Goal: Task Accomplishment & Management: Manage account settings

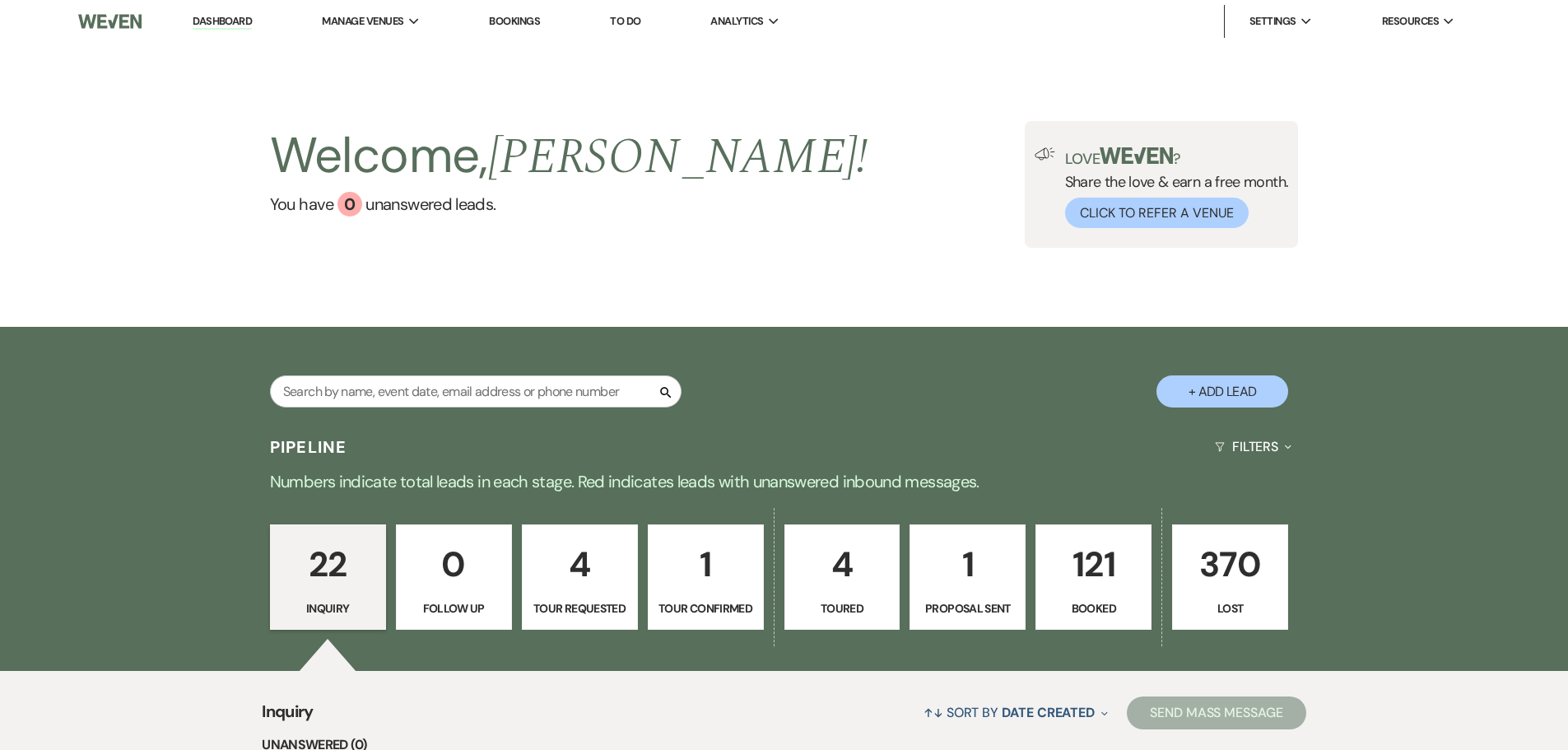
click at [1082, 564] on p "121" at bounding box center [1094, 564] width 95 height 55
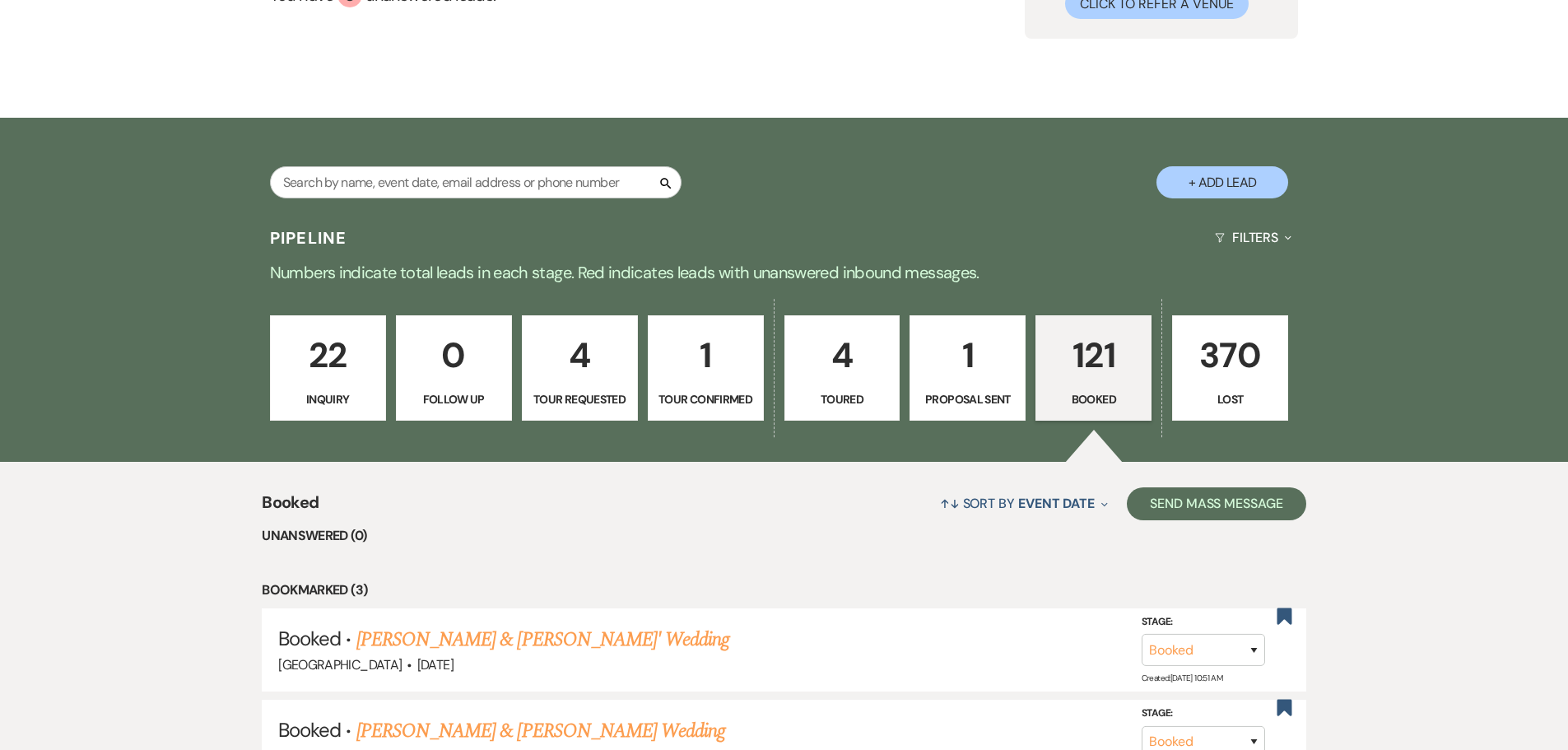
scroll to position [206, 0]
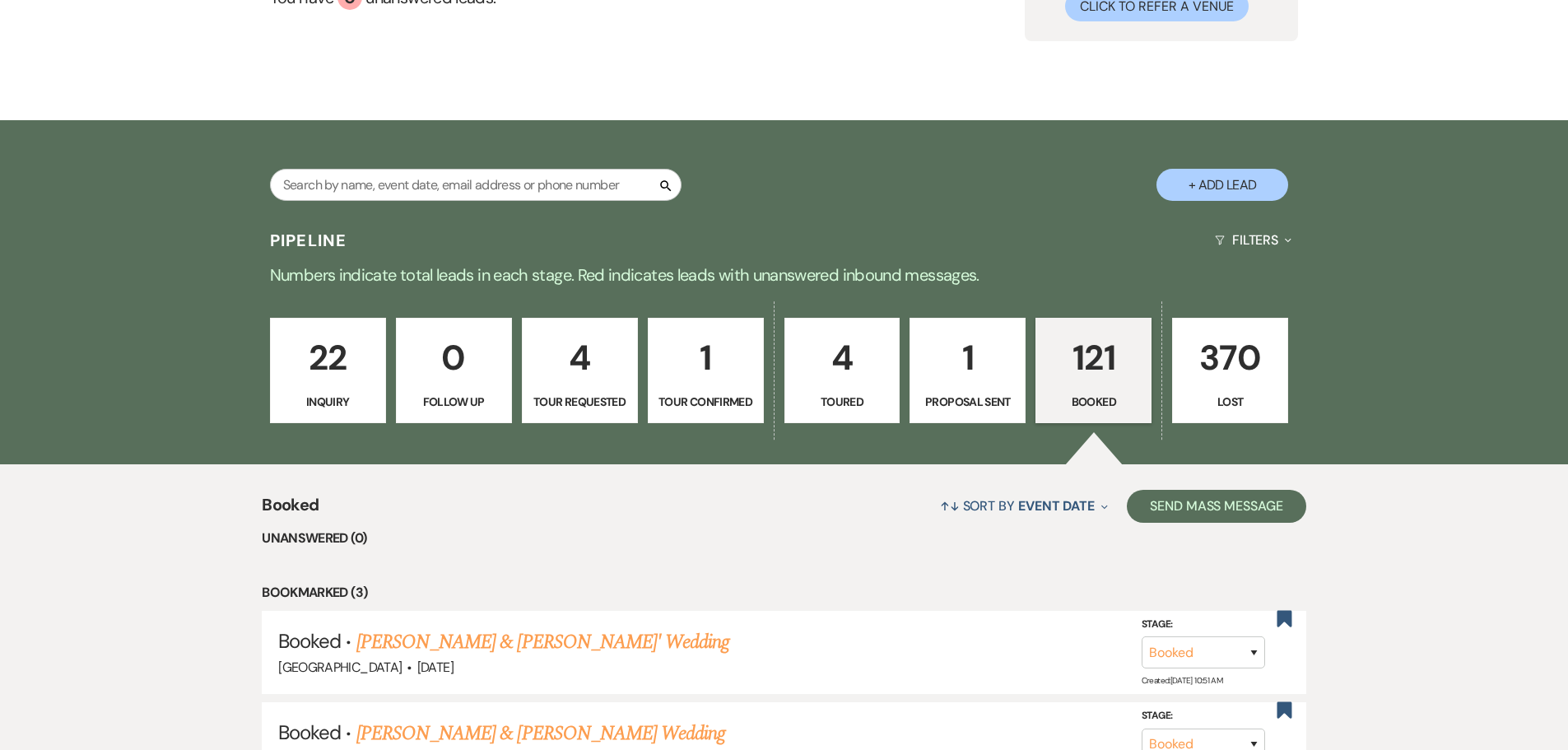
click at [966, 372] on p "1" at bounding box center [967, 357] width 95 height 55
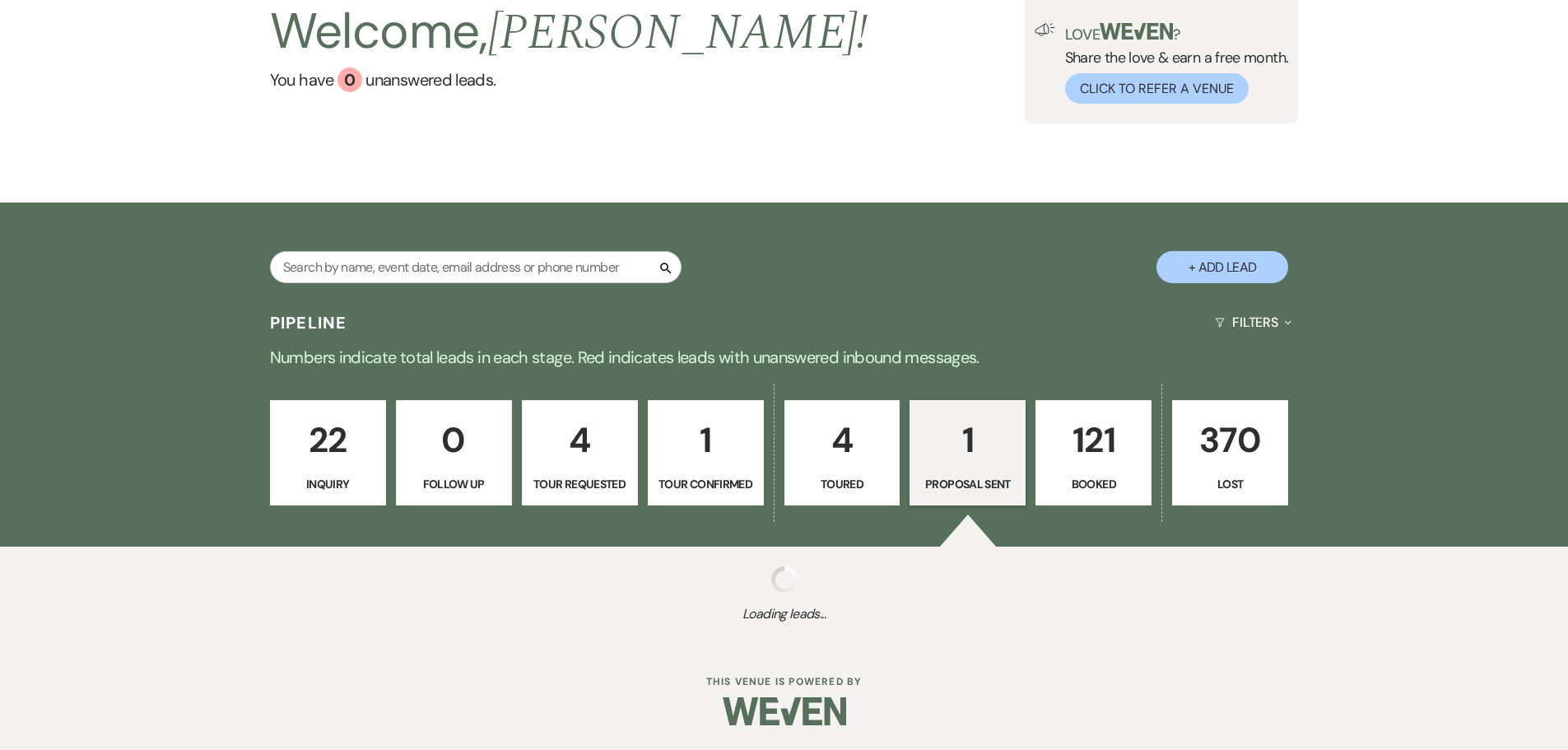
select select "6"
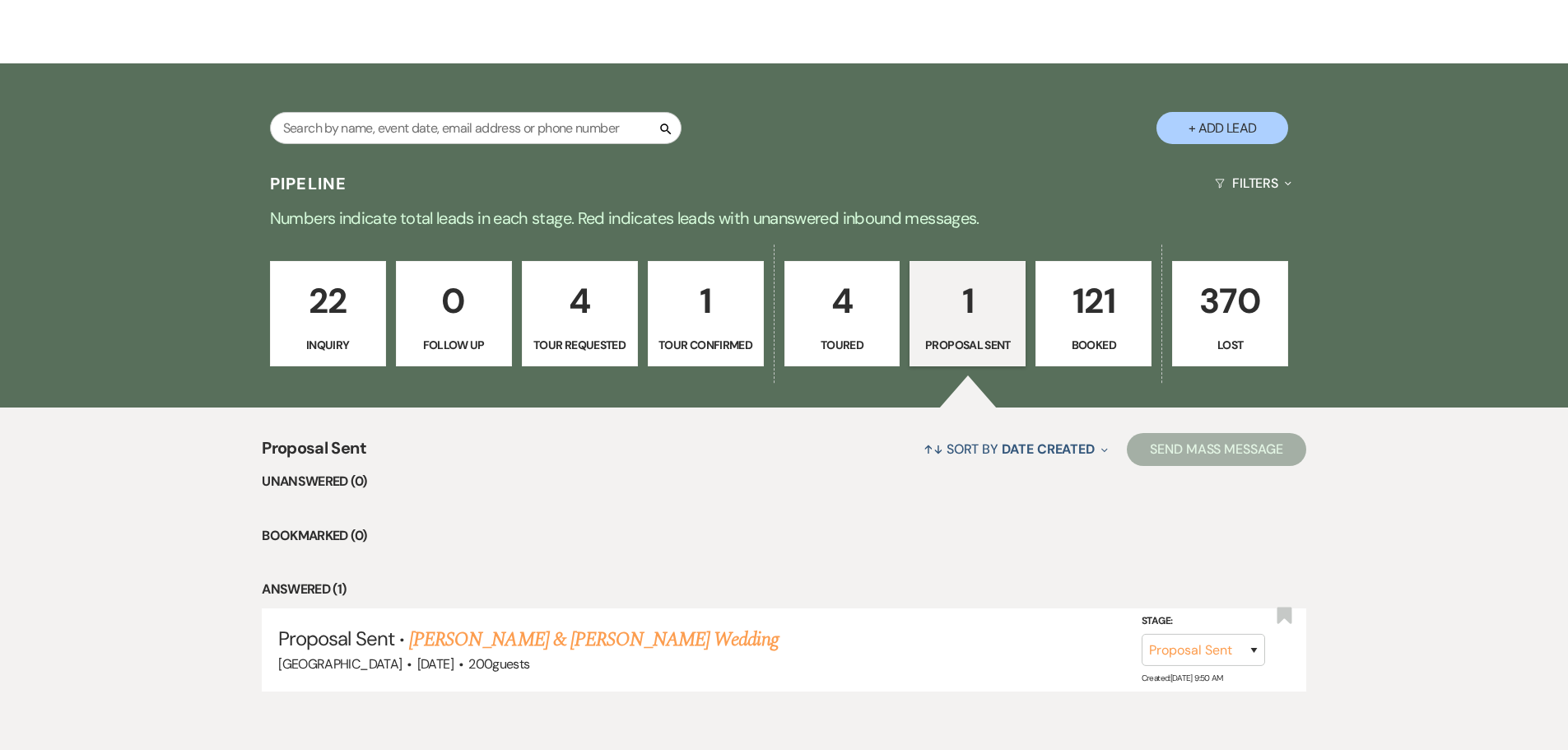
scroll to position [288, 0]
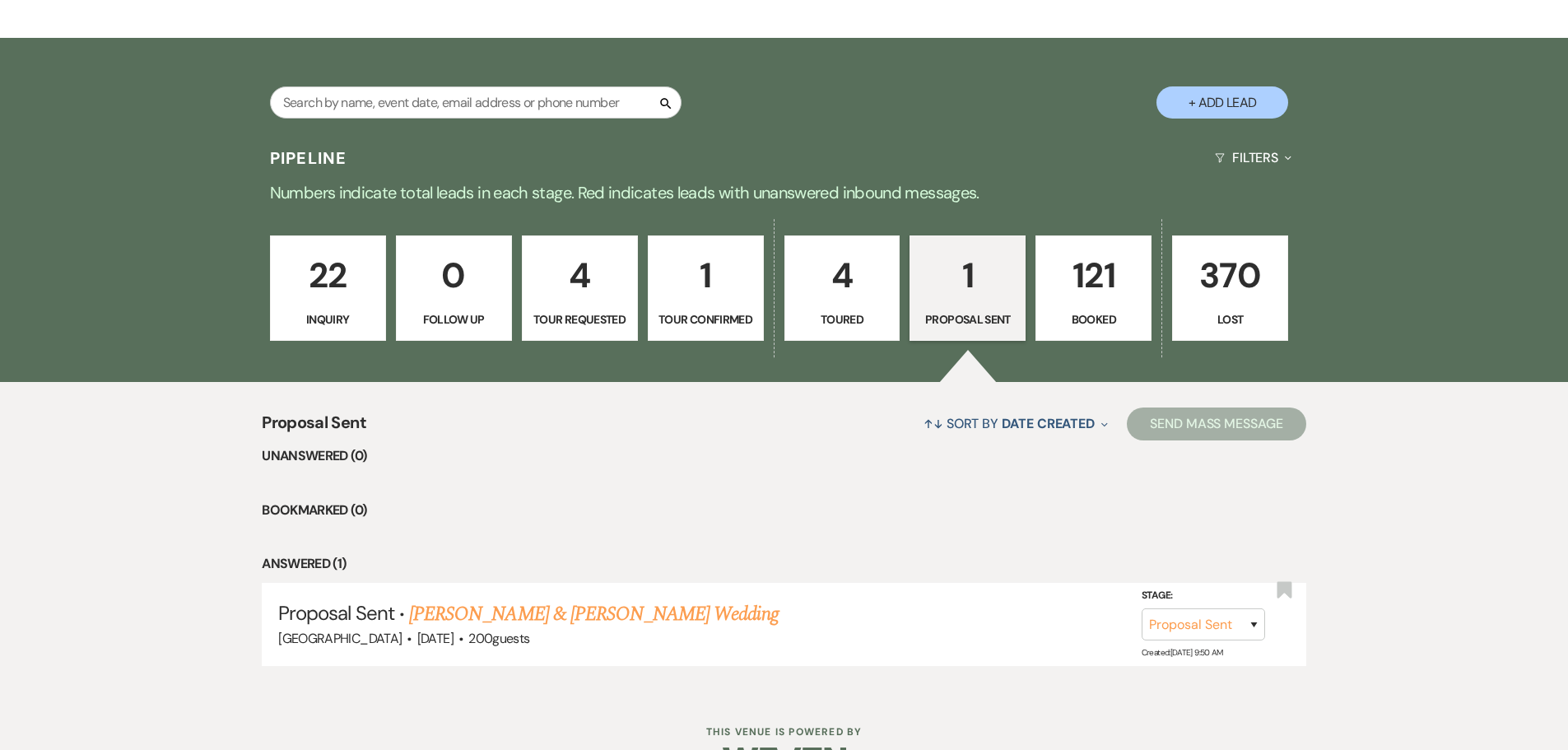
click at [818, 297] on p "4" at bounding box center [842, 275] width 95 height 55
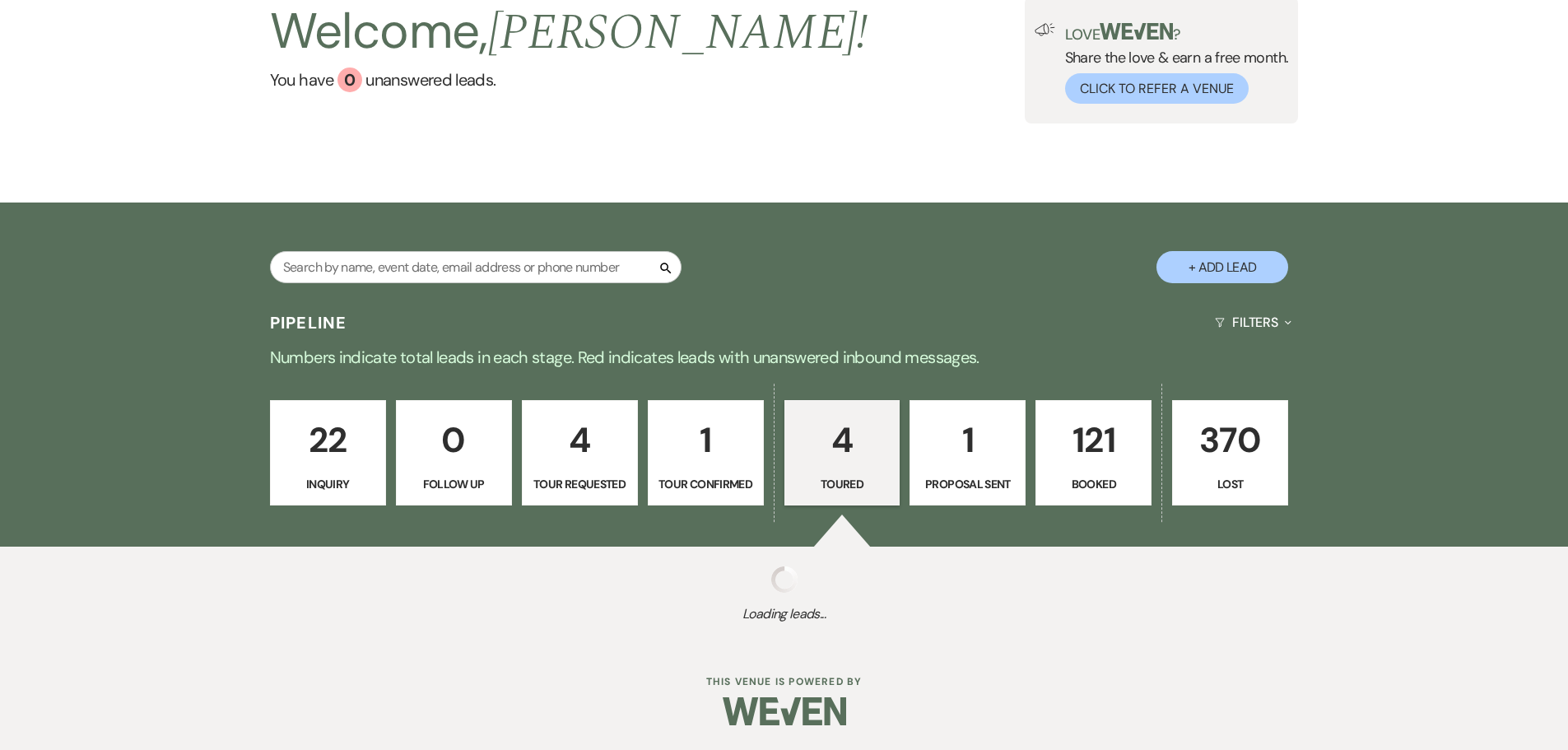
select select "5"
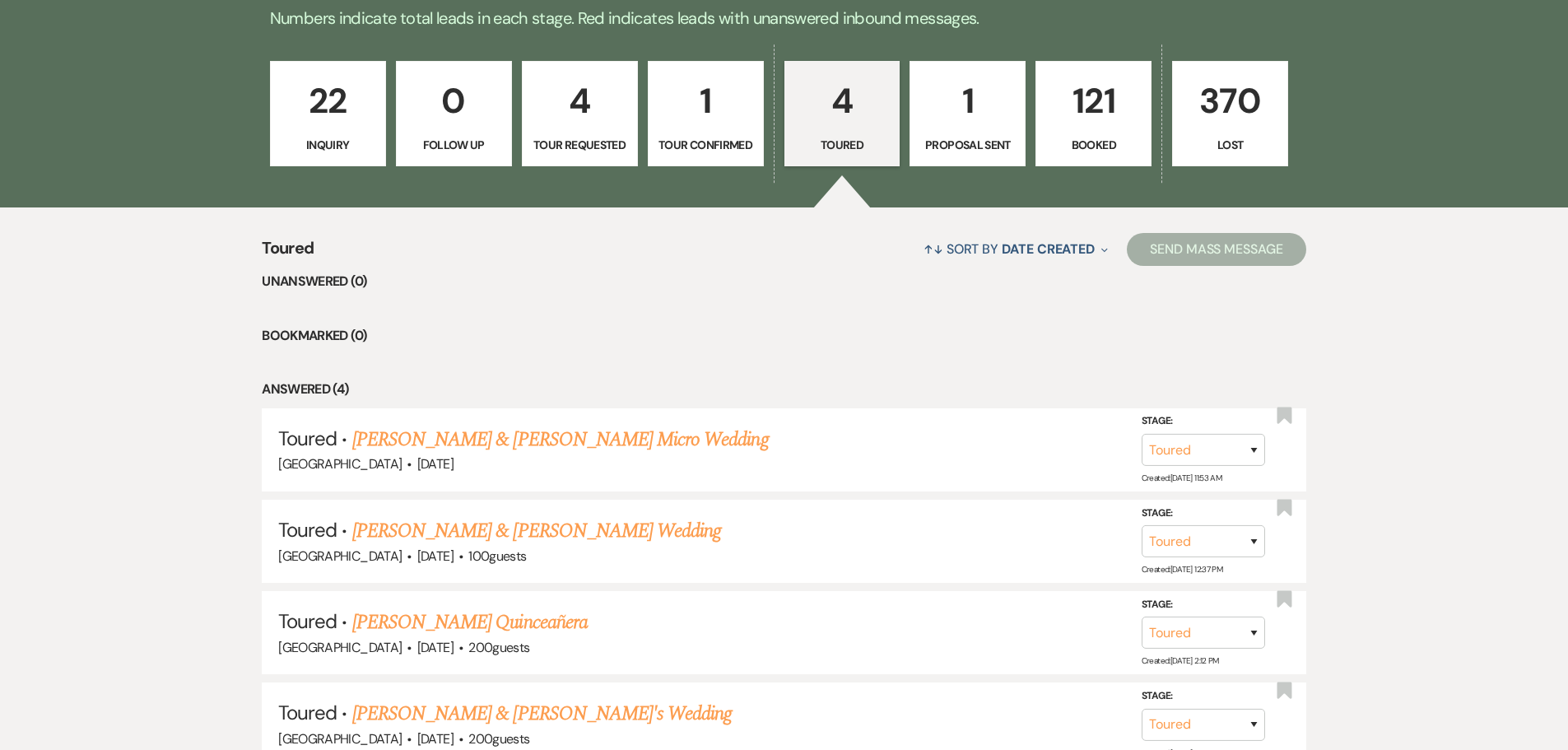
scroll to position [536, 0]
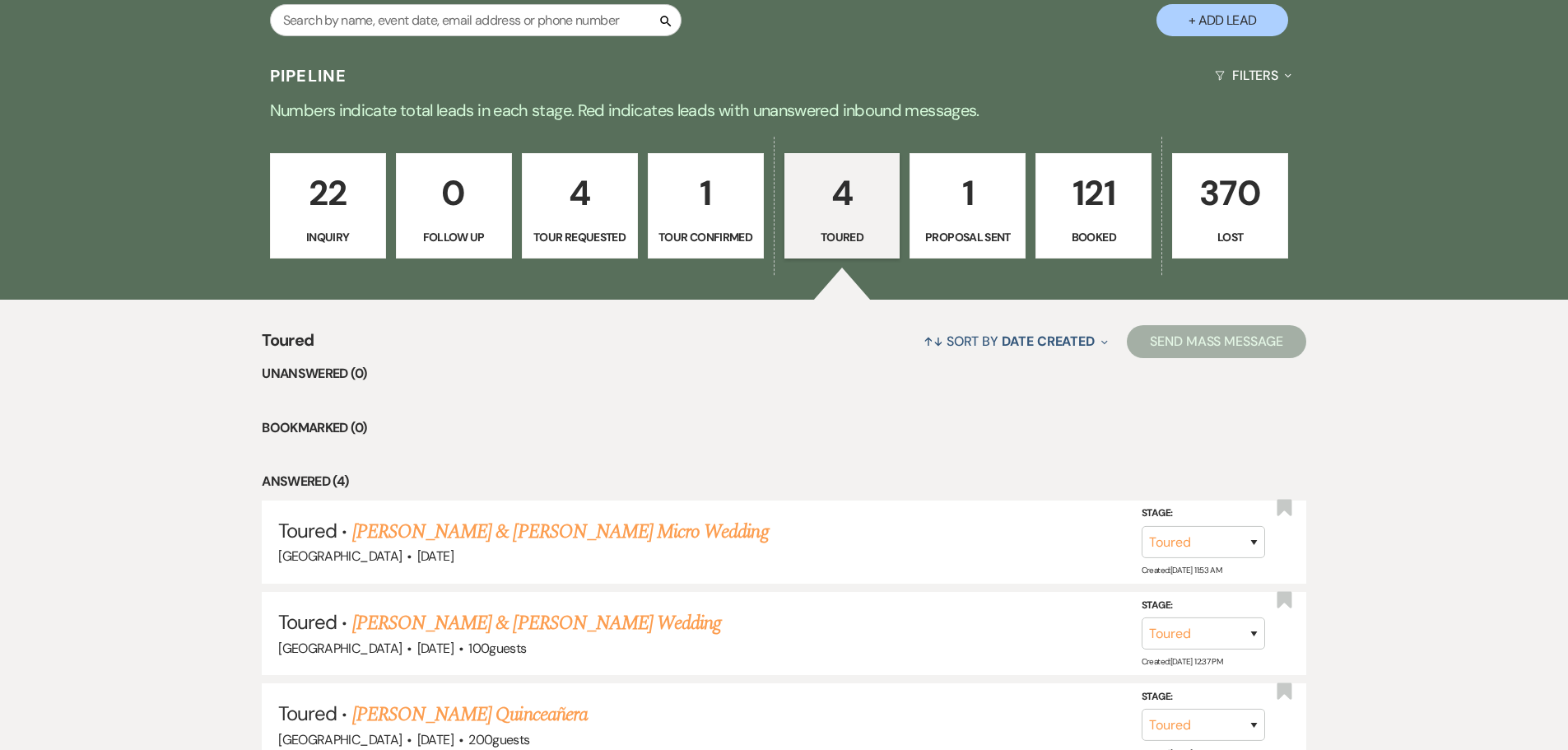
click at [712, 233] on p "Tour Confirmed" at bounding box center [705, 237] width 95 height 19
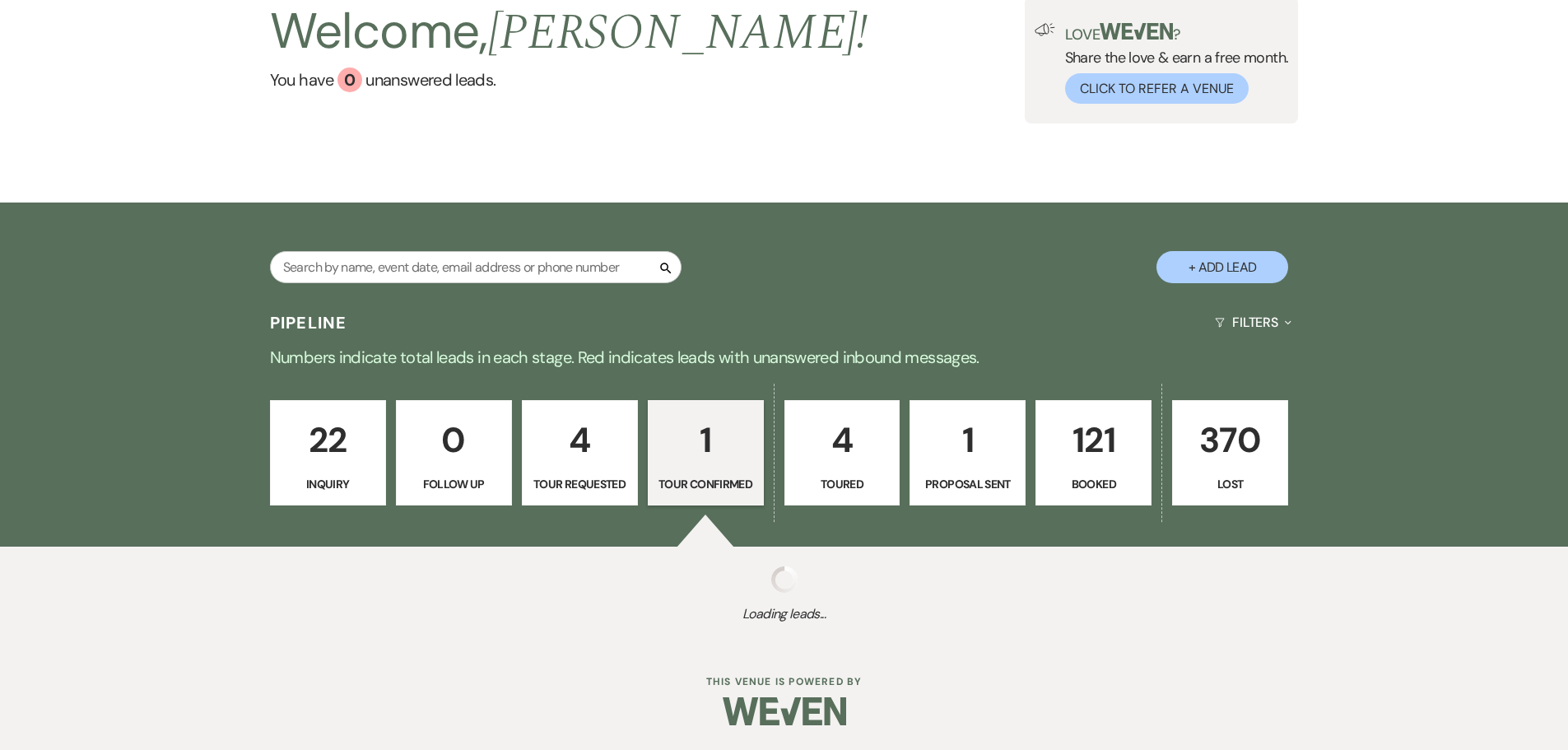
scroll to position [339, 0]
select select "4"
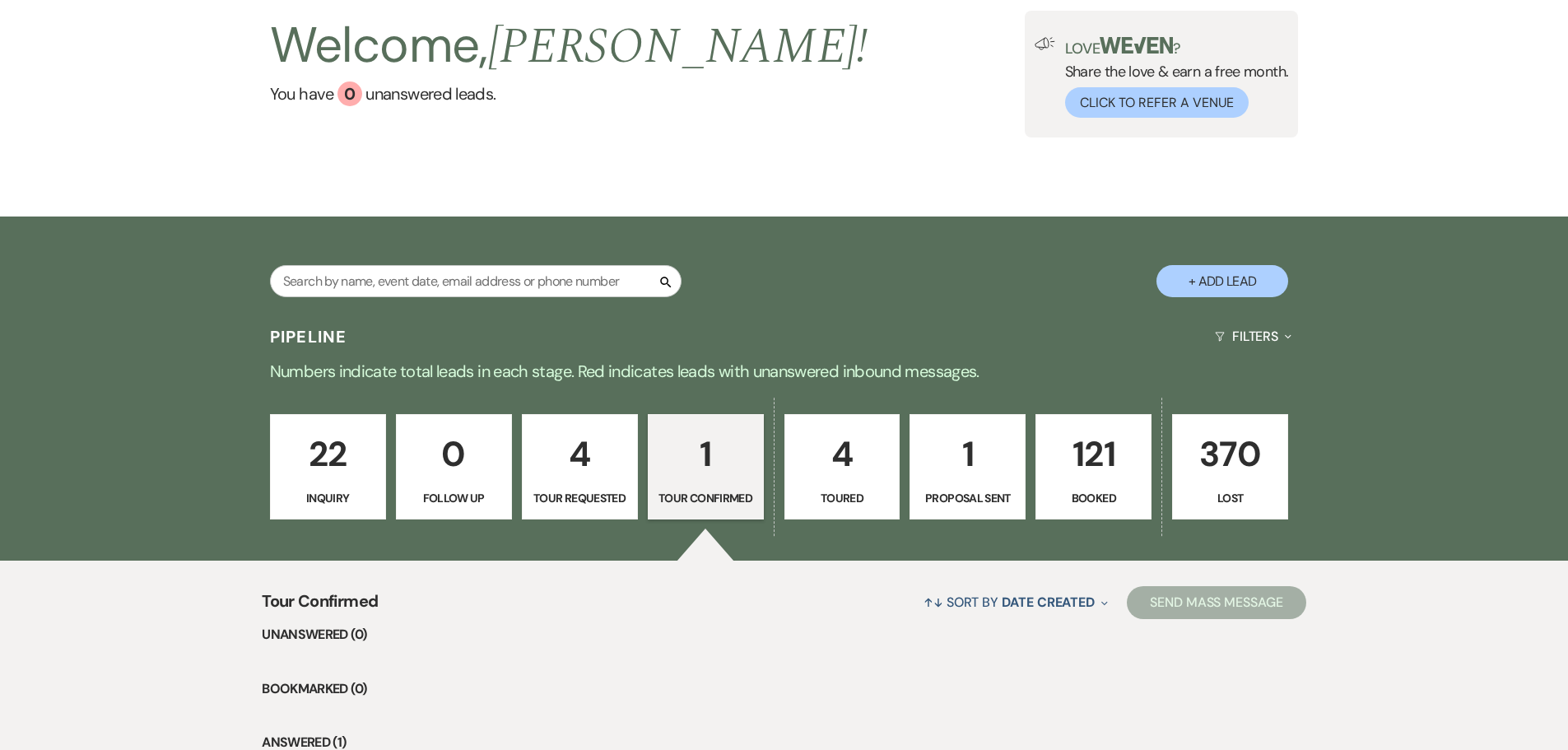
scroll to position [0, 0]
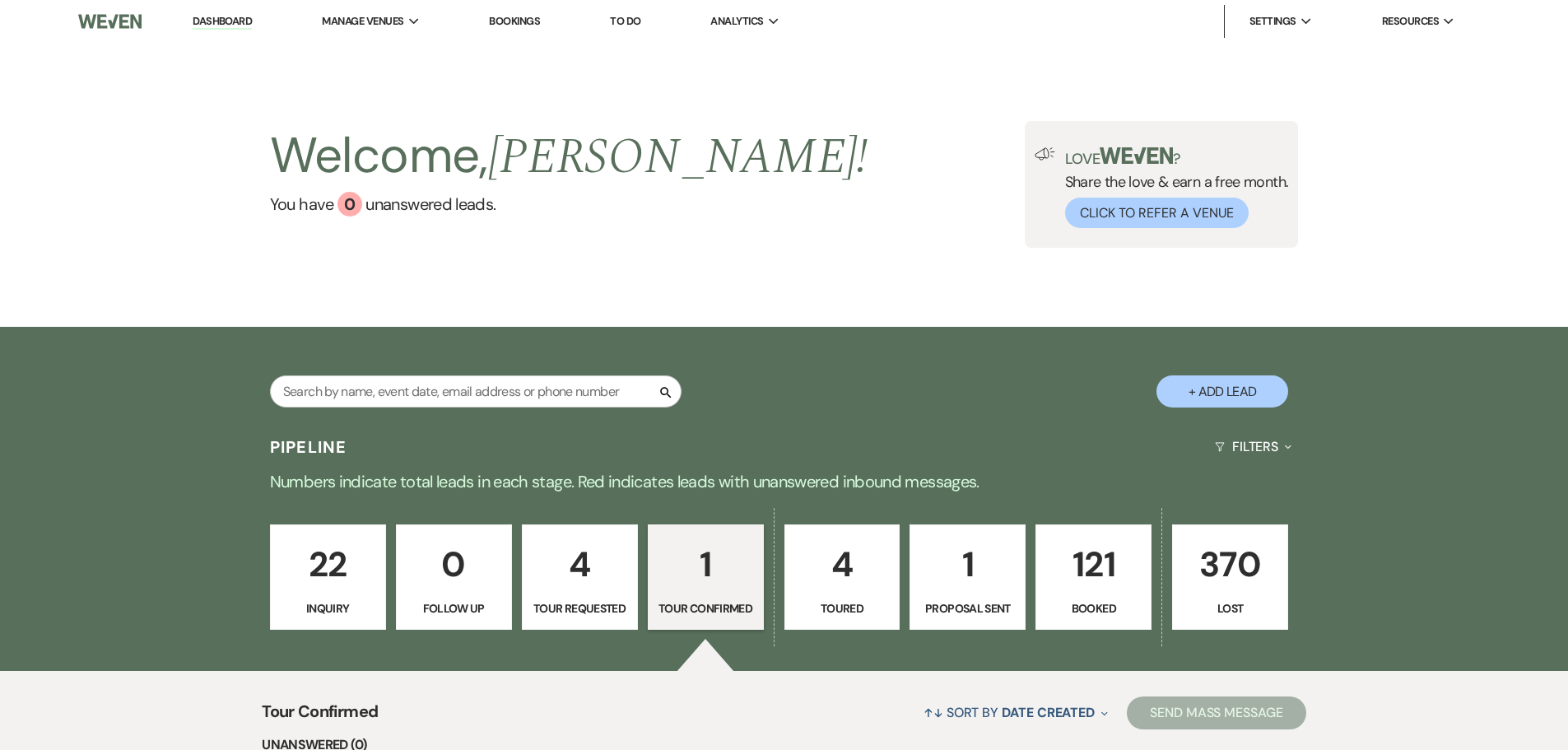
click at [377, 63] on div "Welcome, [PERSON_NAME] ! You have 0 unanswered lead s . Love ? Share the love &…" at bounding box center [784, 185] width 1568 height 284
click at [372, 50] on li "[GEOGRAPHIC_DATA]" at bounding box center [404, 54] width 148 height 17
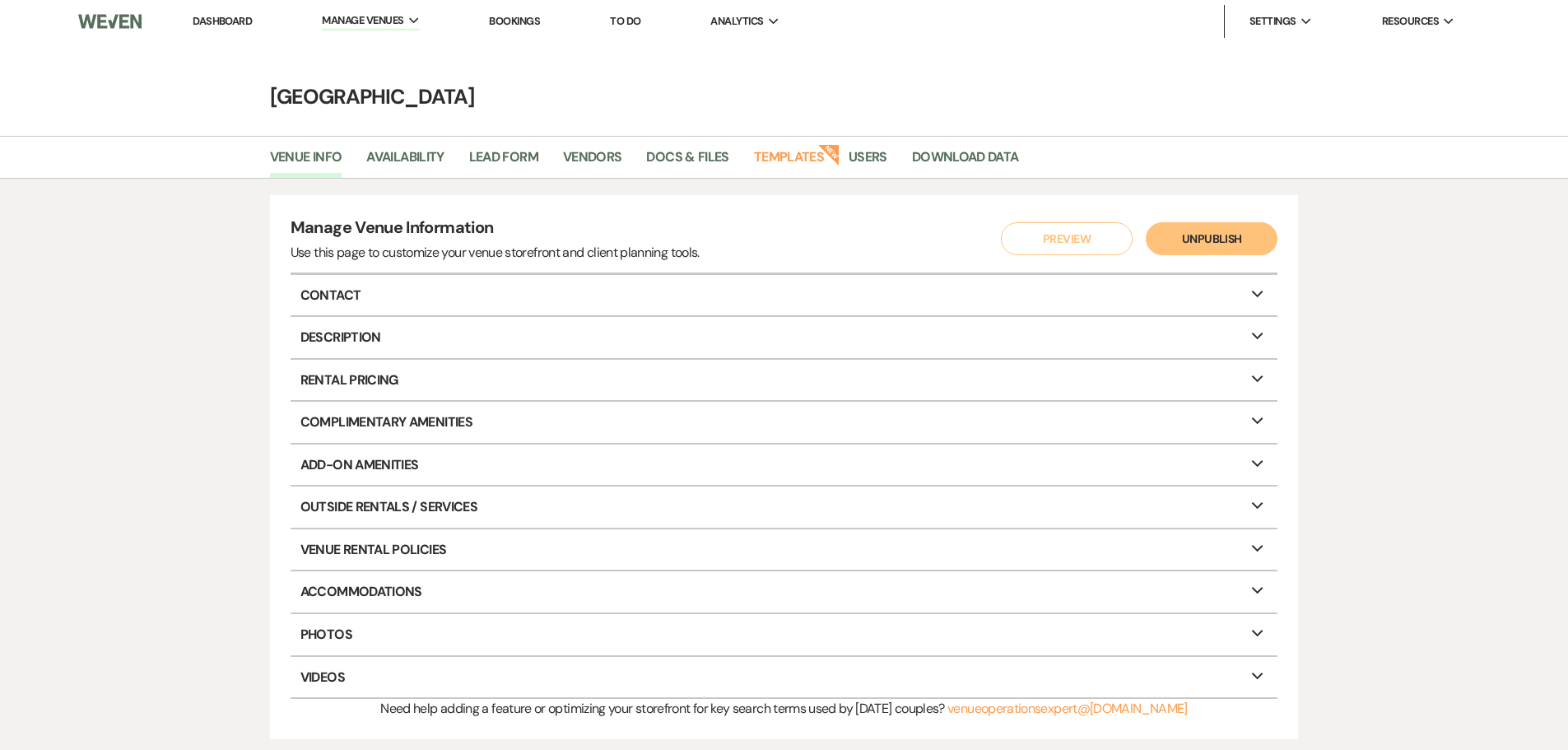
click at [414, 143] on div "Venue Info Availability Lead Form Vendors Docs & Files Templates New Users Down…" at bounding box center [784, 157] width 1568 height 43
click at [413, 152] on link "Availability" at bounding box center [404, 162] width 77 height 31
select select "3"
select select "2026"
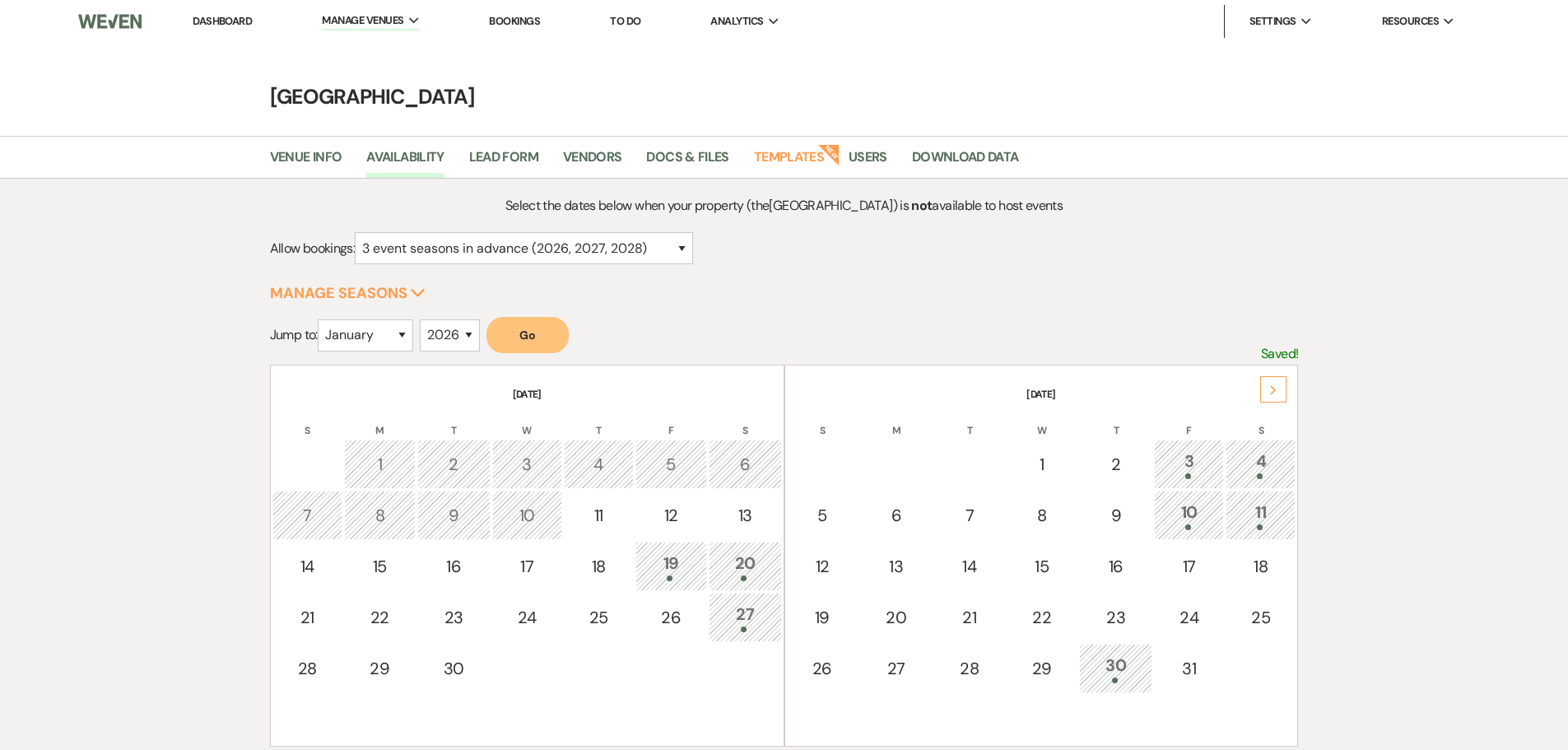
click at [1284, 385] on div "Next" at bounding box center [1273, 389] width 26 height 26
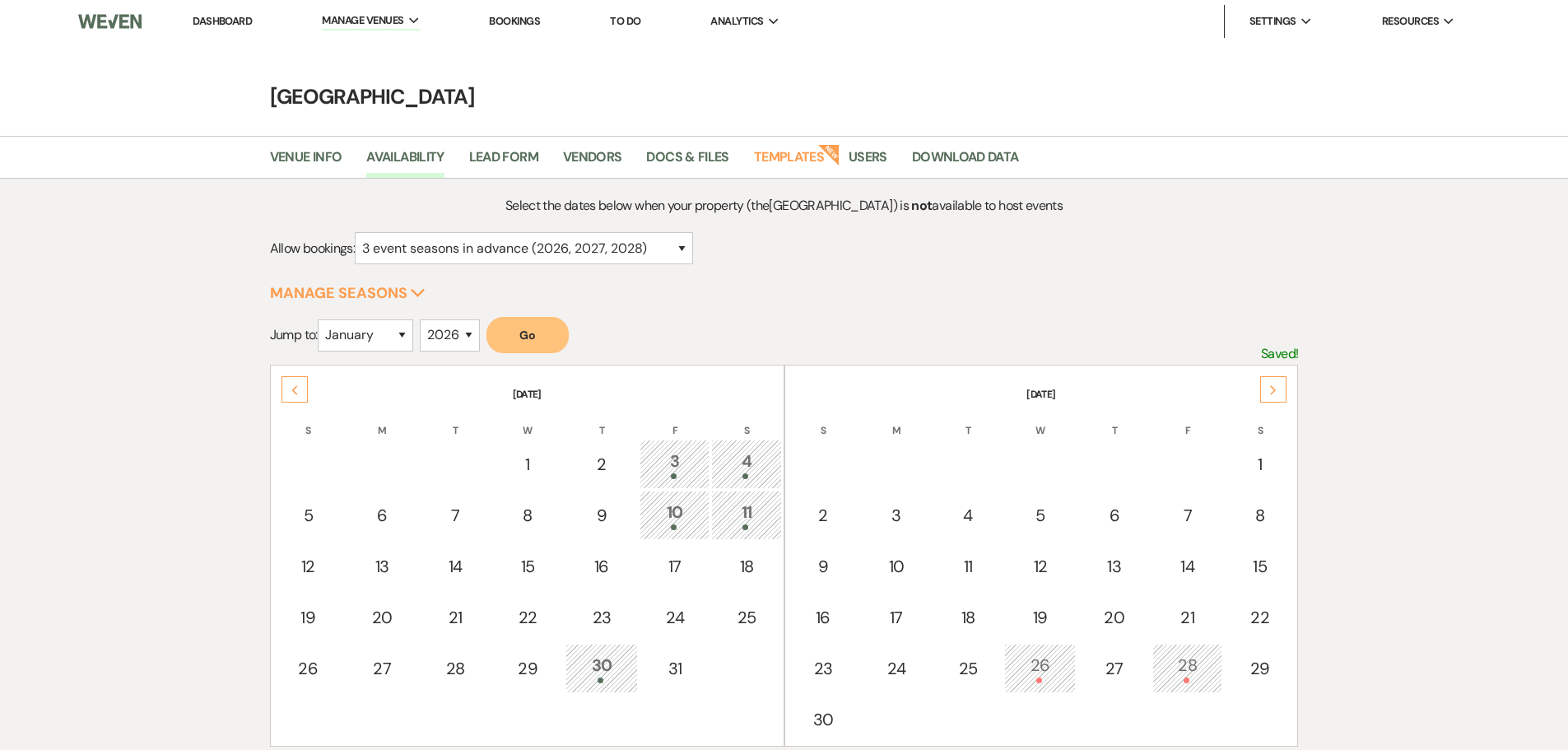
click at [1284, 385] on div "Next" at bounding box center [1273, 389] width 26 height 26
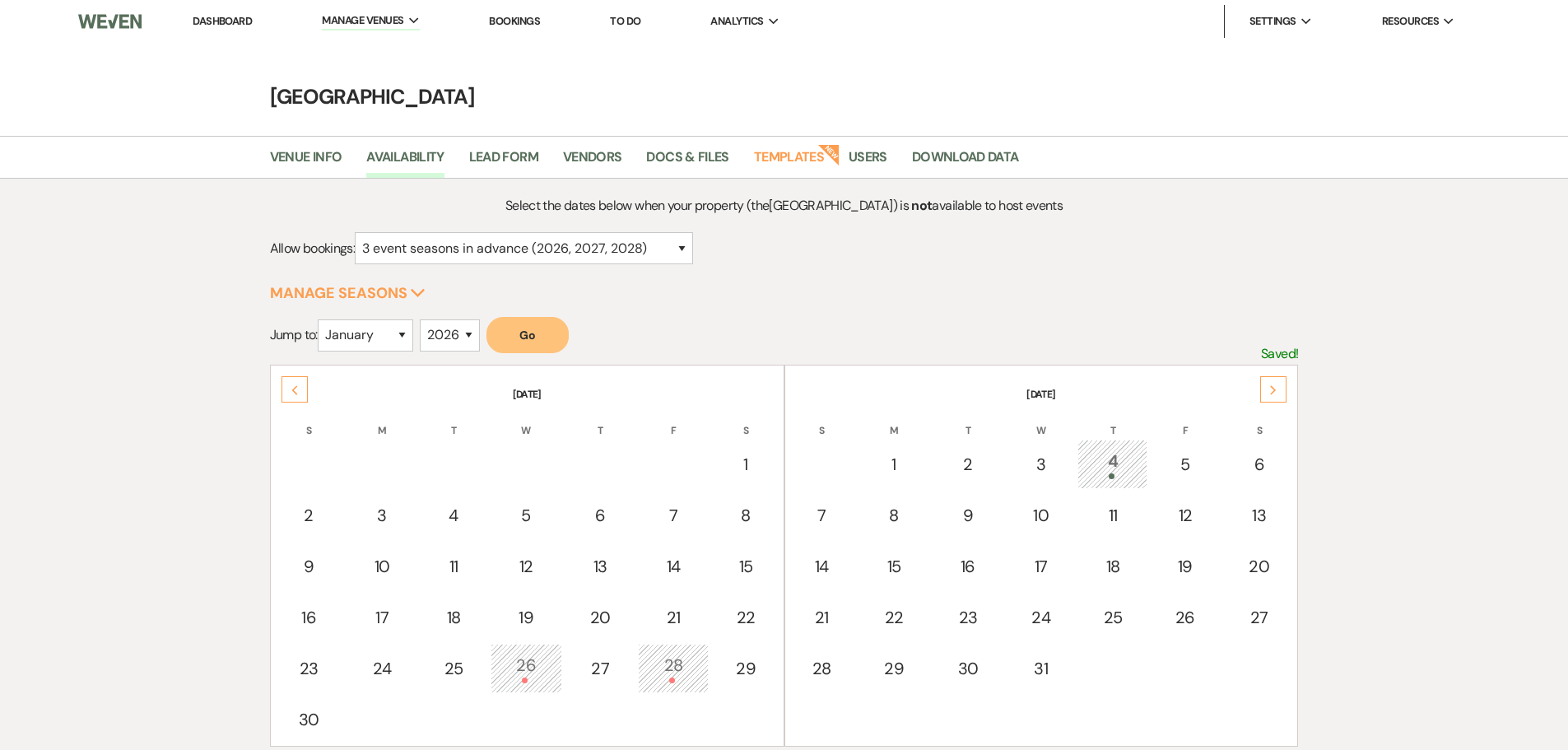
click at [1284, 385] on div "Next" at bounding box center [1273, 389] width 26 height 26
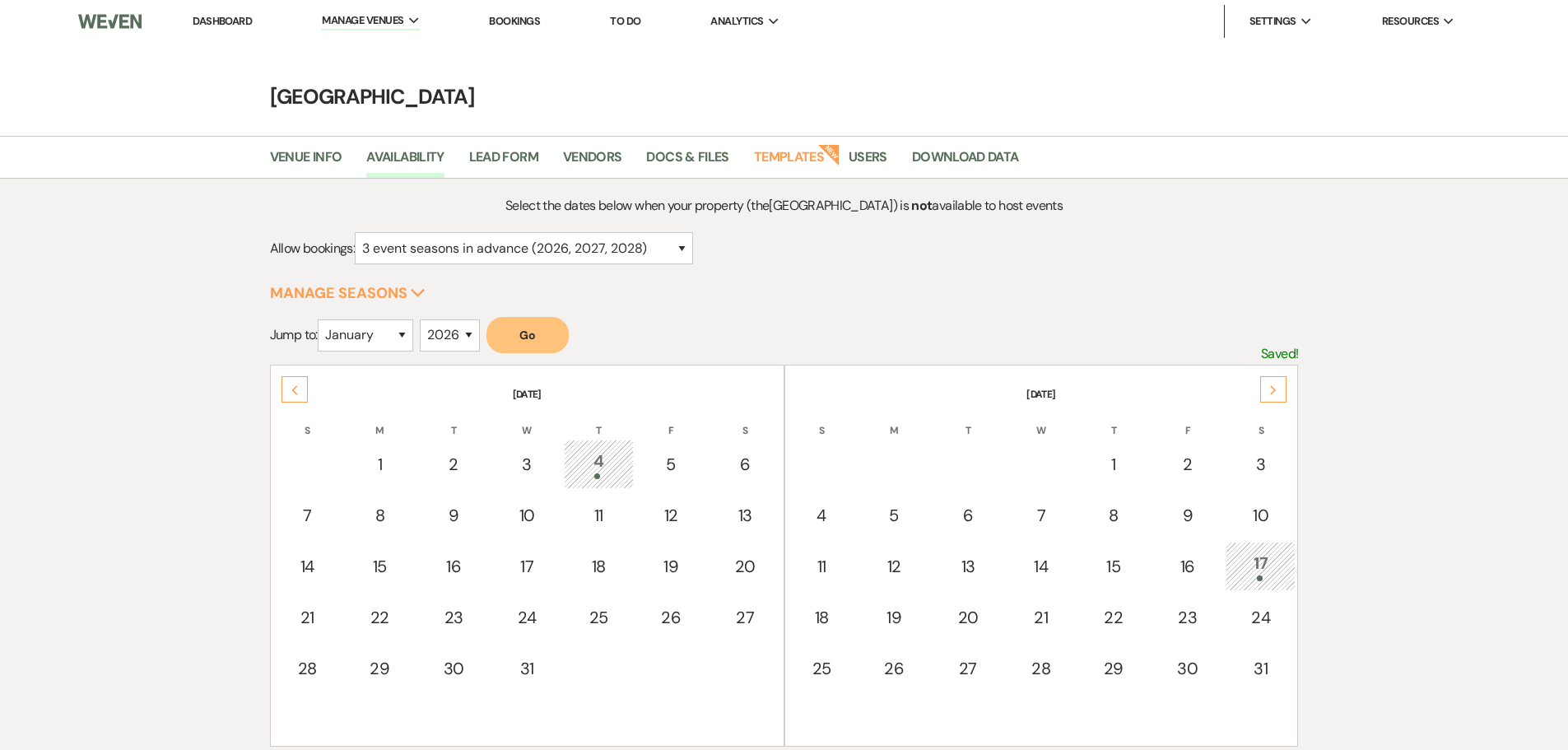
click at [1284, 385] on div "Next" at bounding box center [1273, 389] width 26 height 26
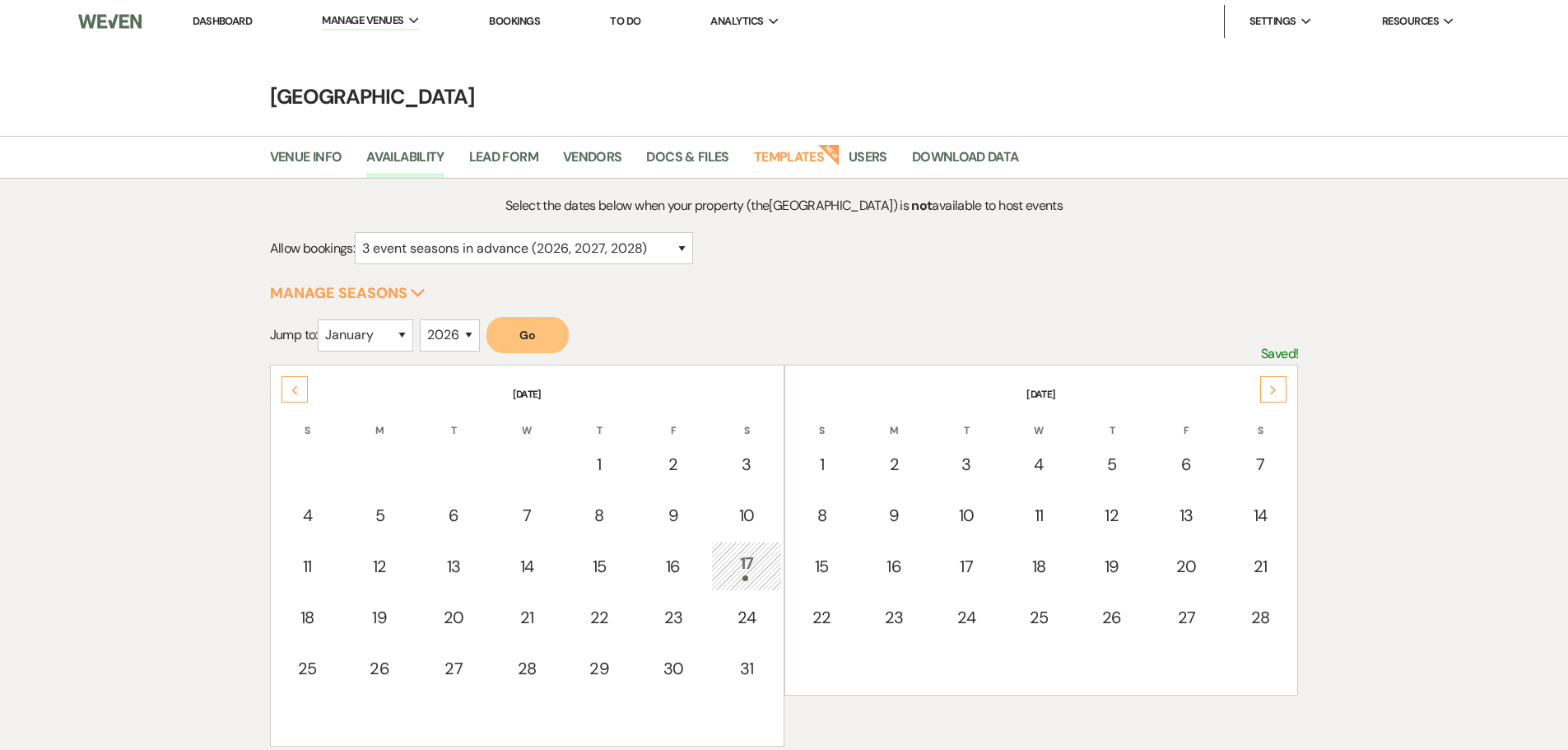
click at [1284, 385] on div "Next" at bounding box center [1273, 389] width 26 height 26
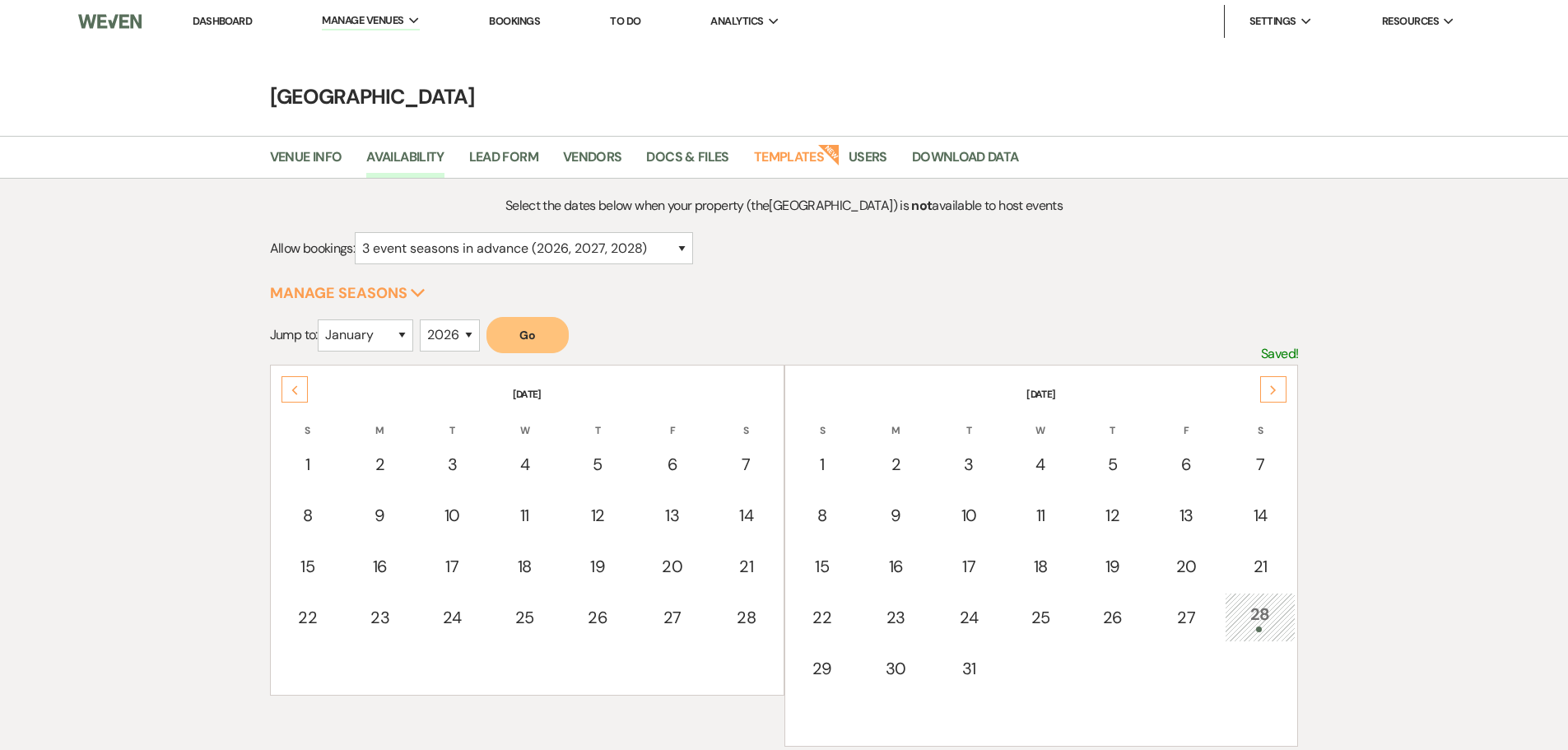
click at [1284, 385] on div "Next" at bounding box center [1273, 389] width 26 height 26
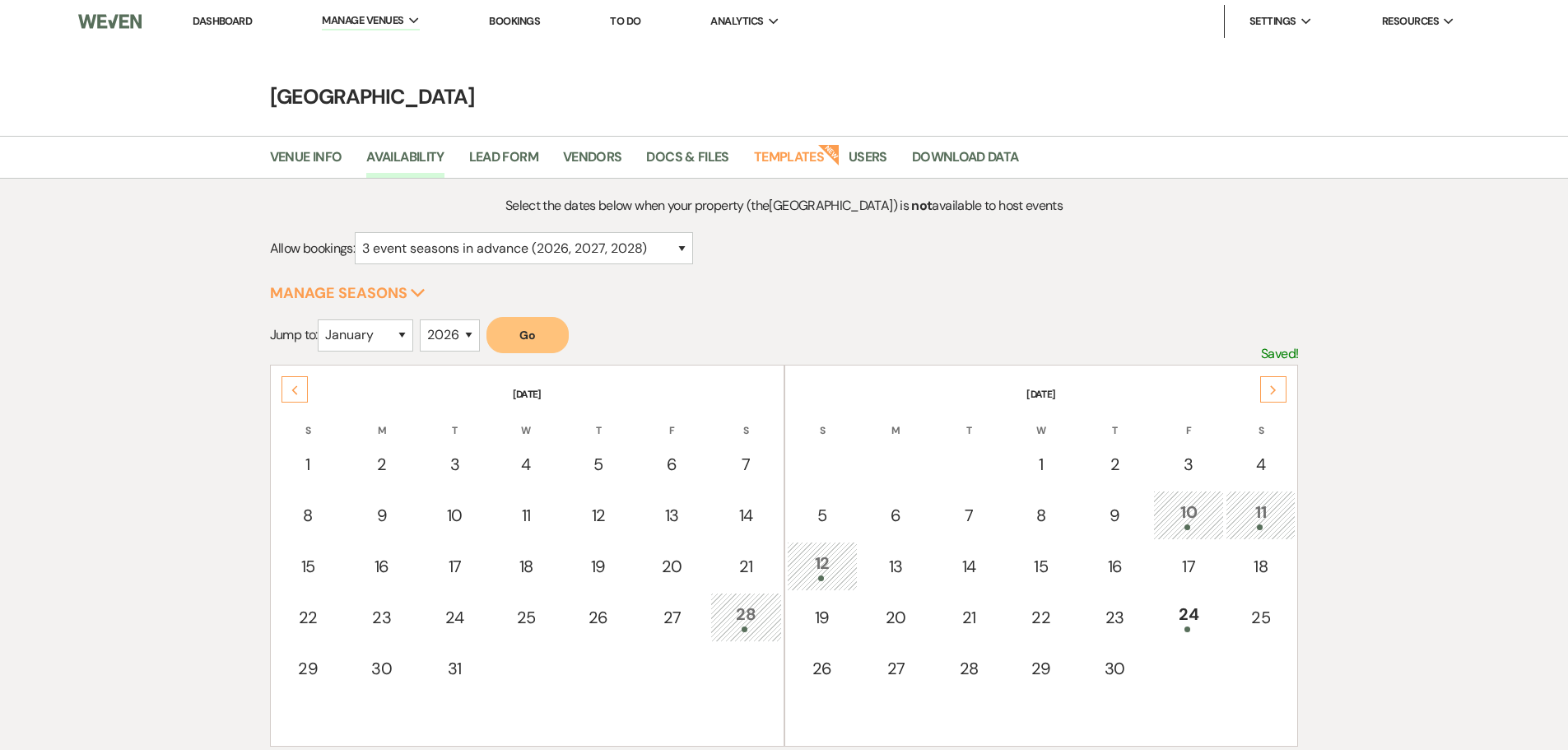
click at [1284, 385] on div "Next" at bounding box center [1273, 389] width 26 height 26
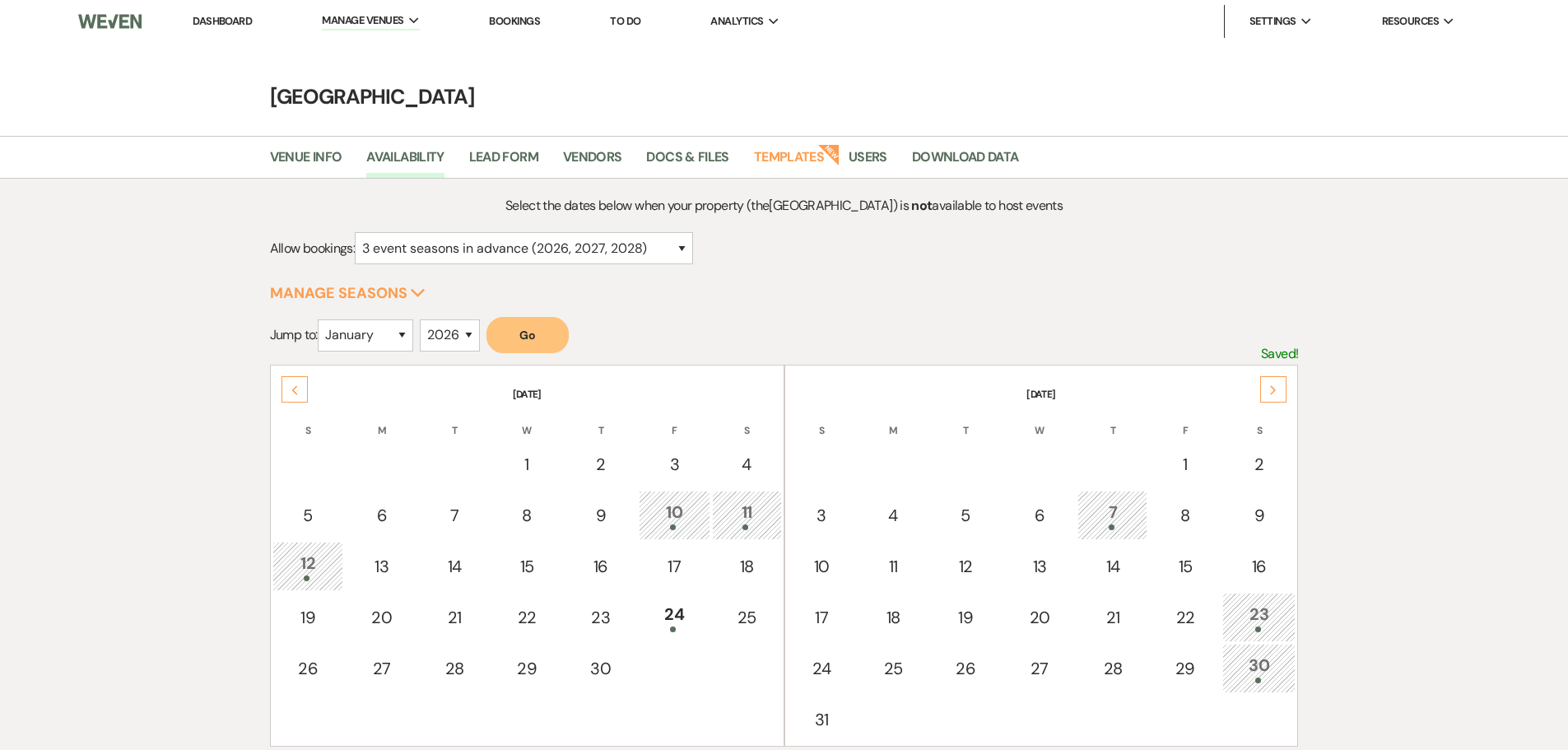
click at [1284, 385] on div "Next" at bounding box center [1273, 389] width 26 height 26
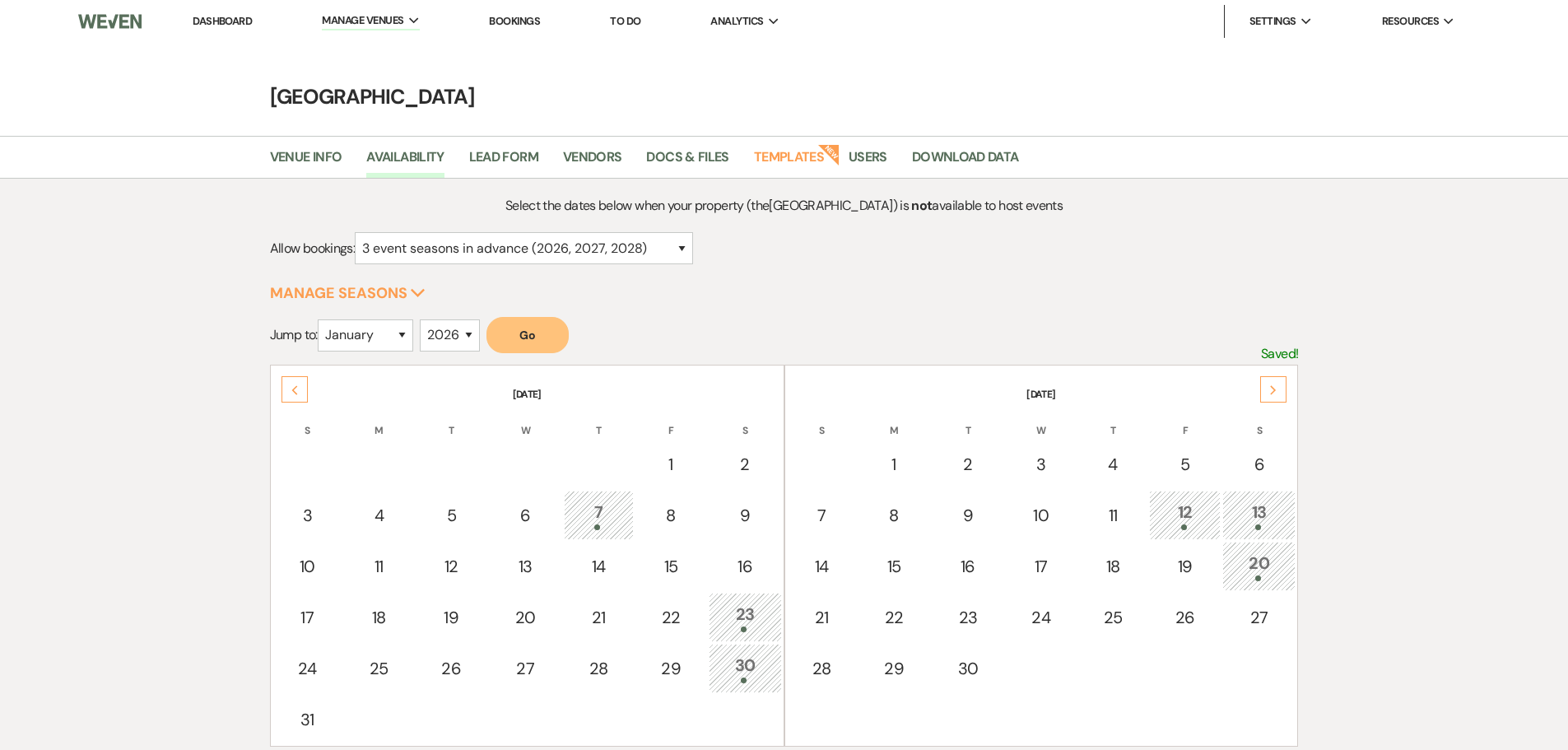
click at [1284, 385] on div "Next" at bounding box center [1273, 389] width 26 height 26
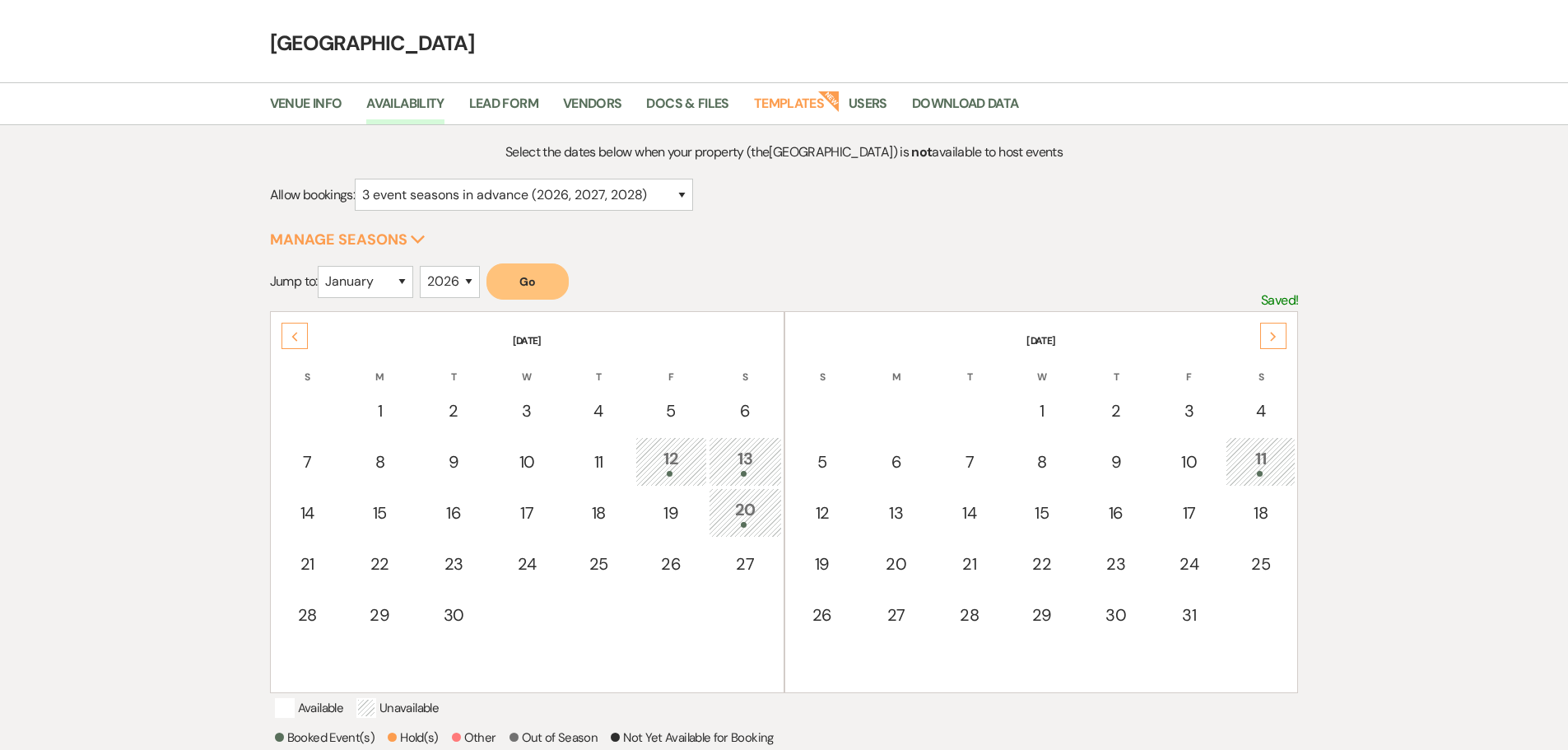
scroll to position [82, 0]
